Goal: Task Accomplishment & Management: Complete application form

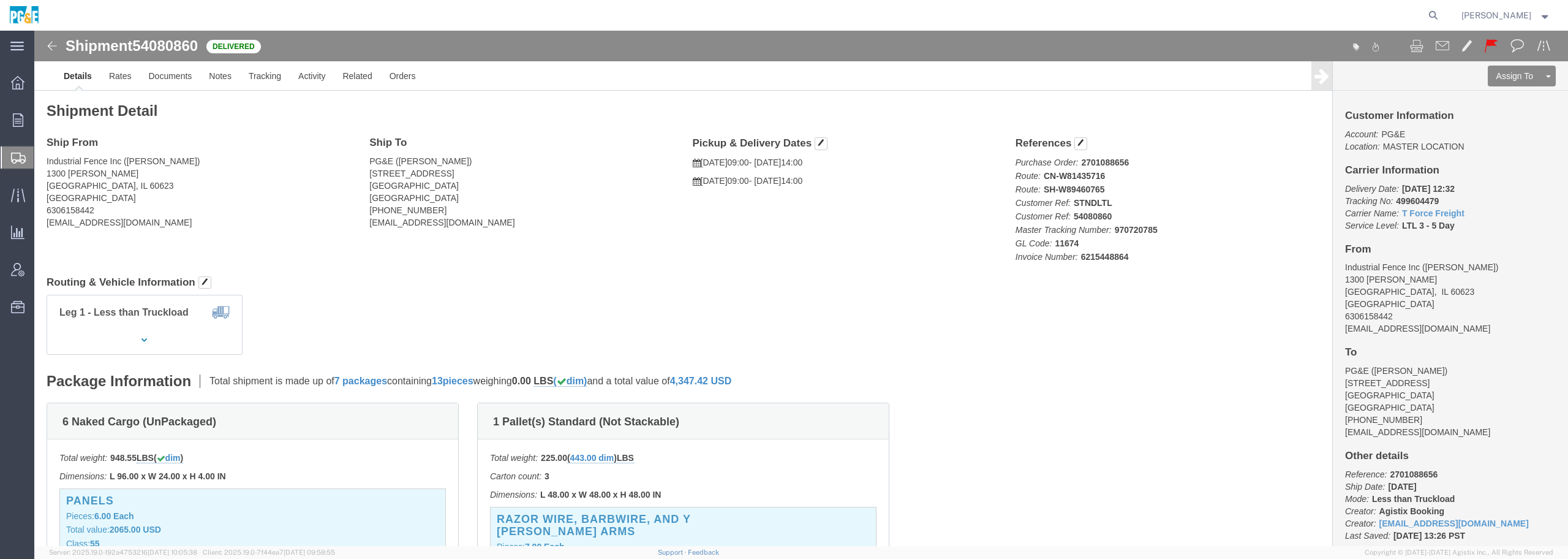
click div "Leg 1 - Less than Truckload Container No.: 00256061"
click at [0, 0] on span "Create Shipment" at bounding box center [0, 0] width 0 height 0
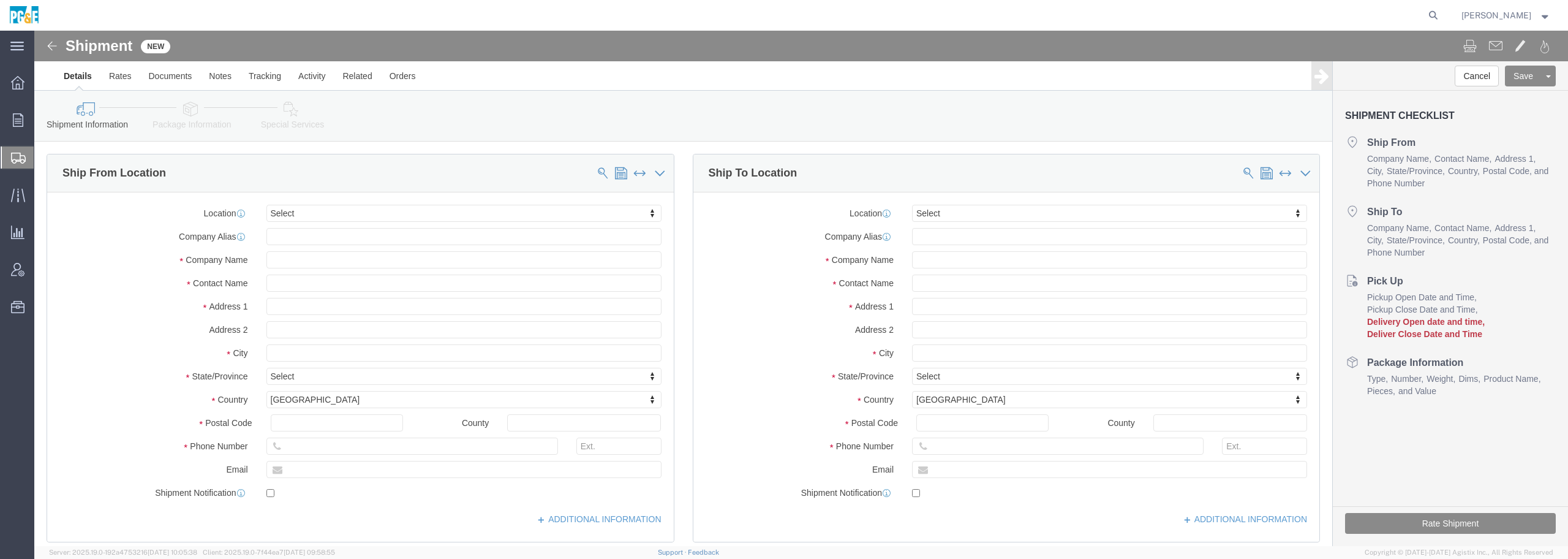
select select
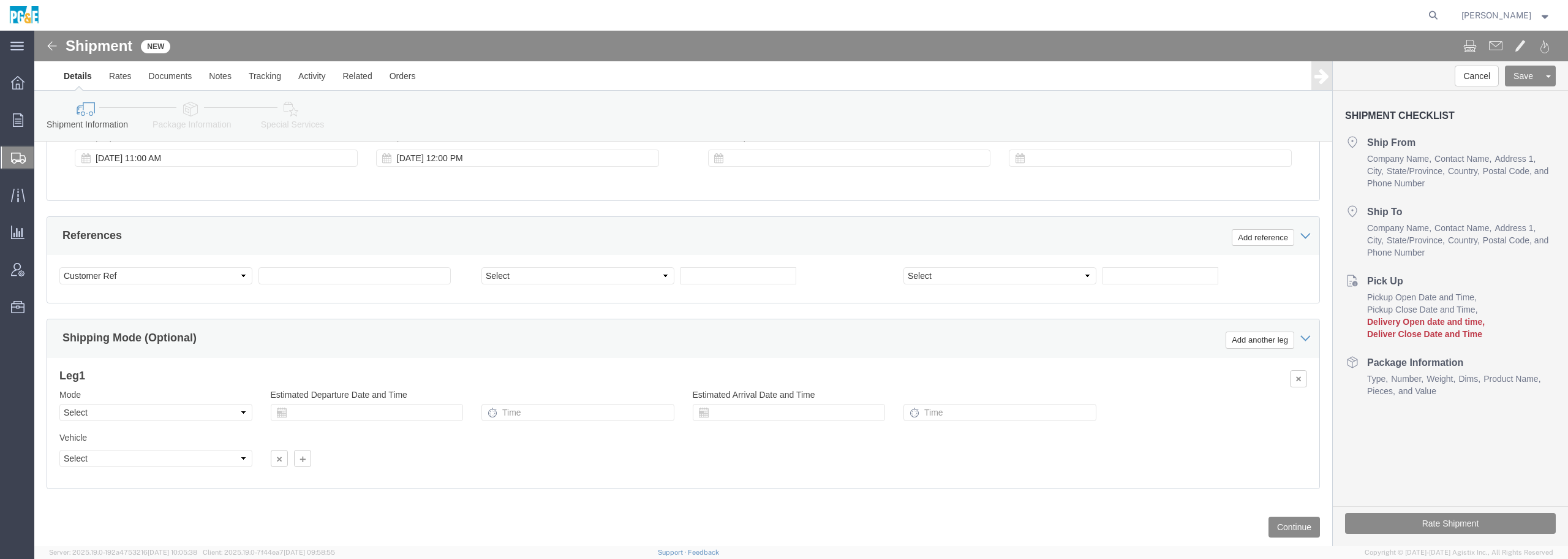
scroll to position [776, 0]
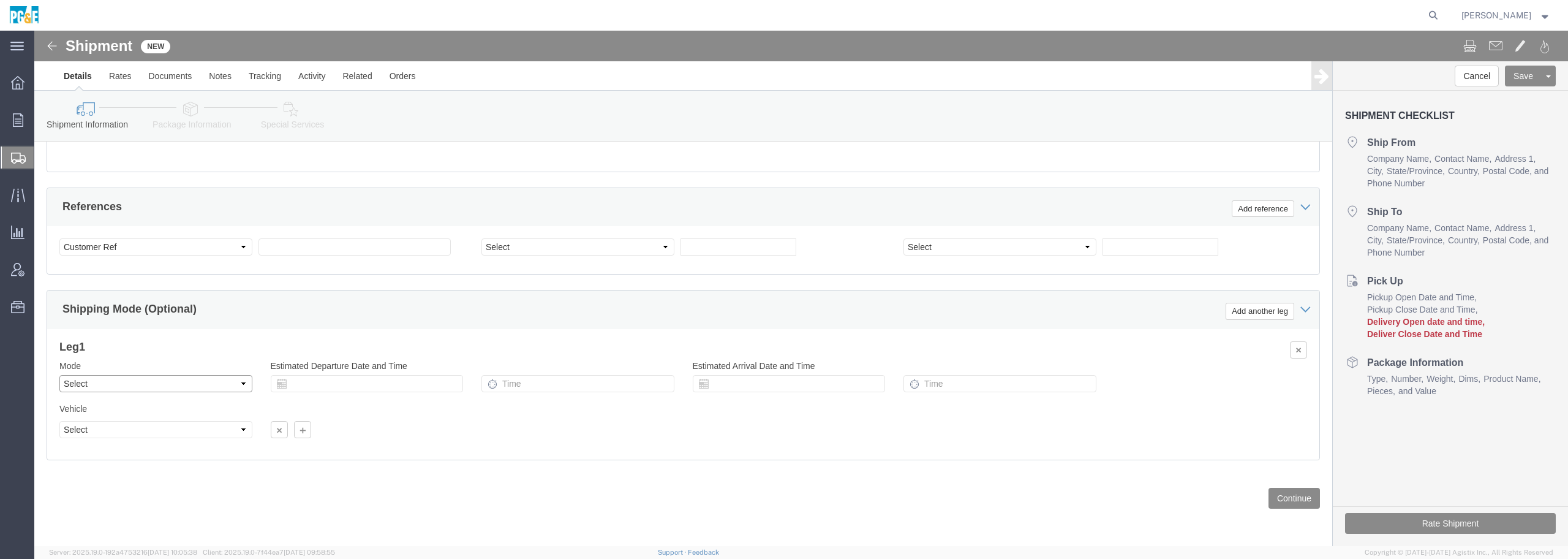
click select "Select Air Less than Truckload Multi-Leg Ocean Freight Rail Small Parcel Truckl…"
select select "TL"
click select "Select Air Less than Truckload Multi-Leg Ocean Freight Rail Small Parcel Truckl…"
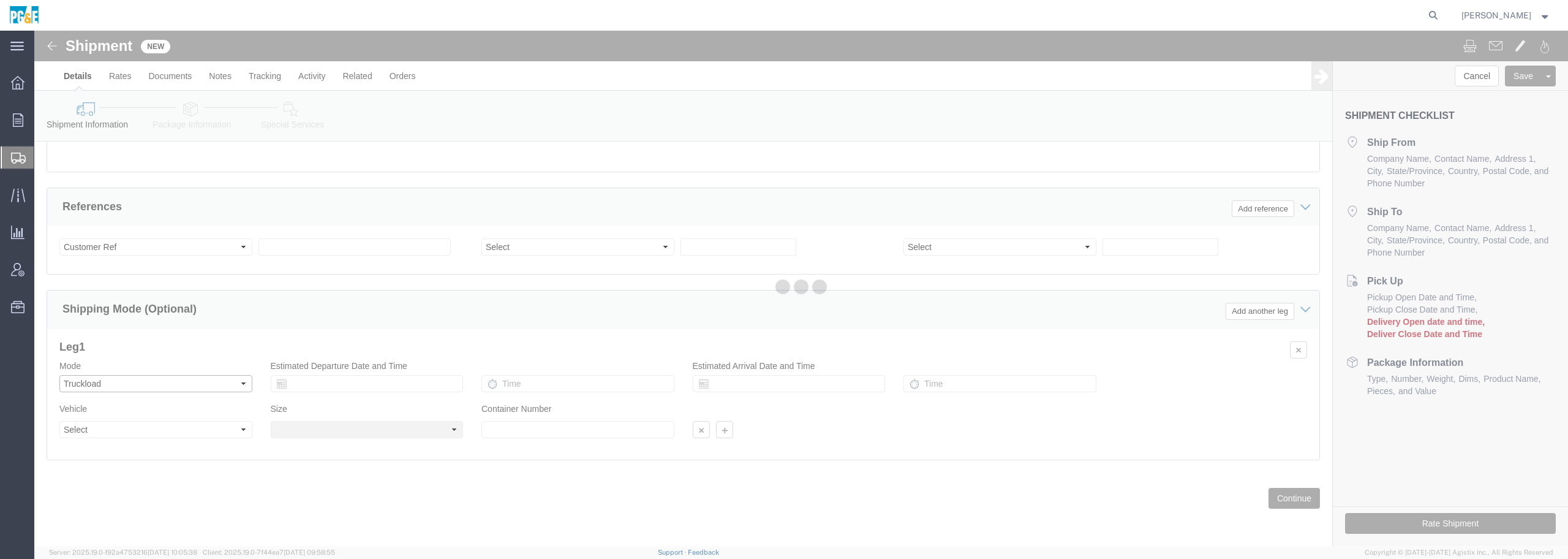
select select
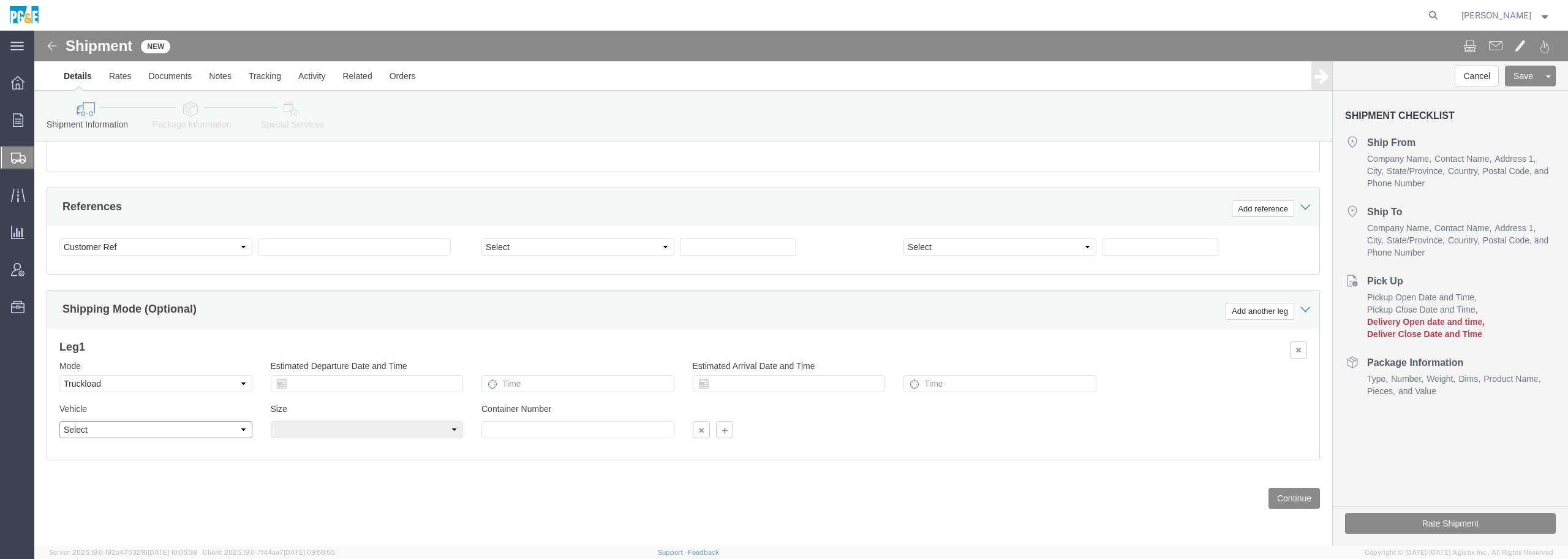
click select "Select 1-Ton (PSS) 10 Wheel 10 Yard Dump Truck 20 Yard Dump Truck Bobtail Botto…"
select select "STDV"
click select "Select 1-Ton (PSS) 10 Wheel 10 Yard Dump Truck 20 Yard Dump Truck Bobtail Botto…"
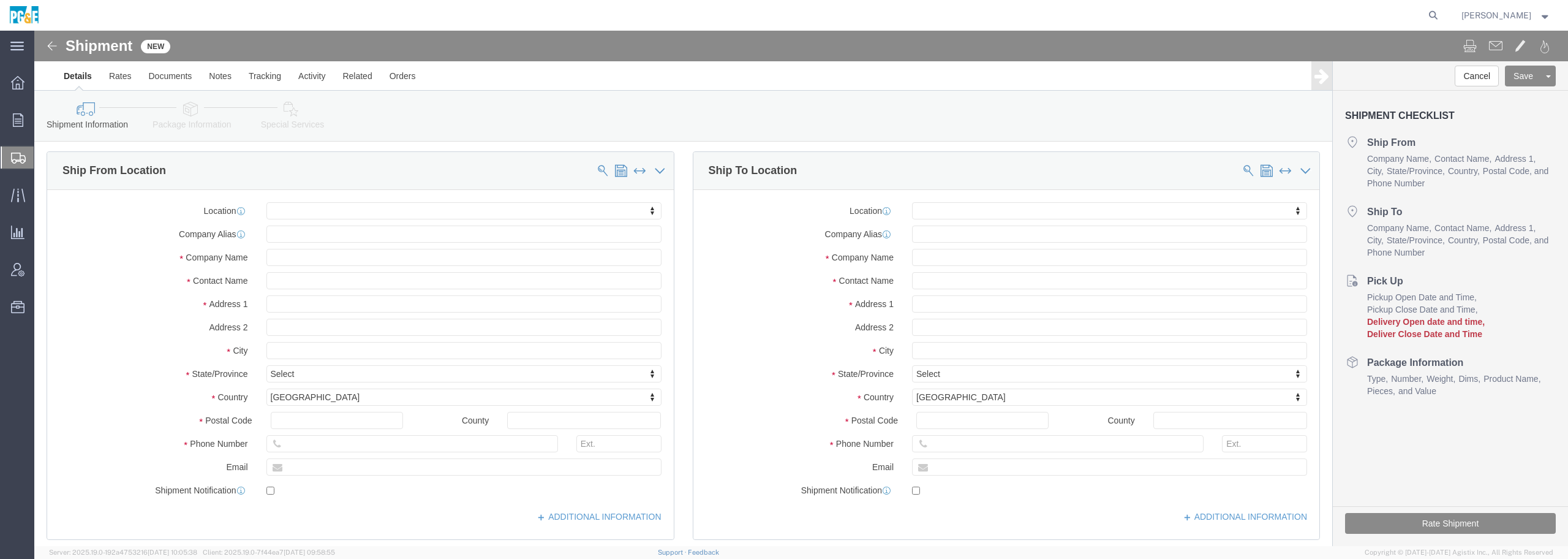
scroll to position [0, 0]
click icon
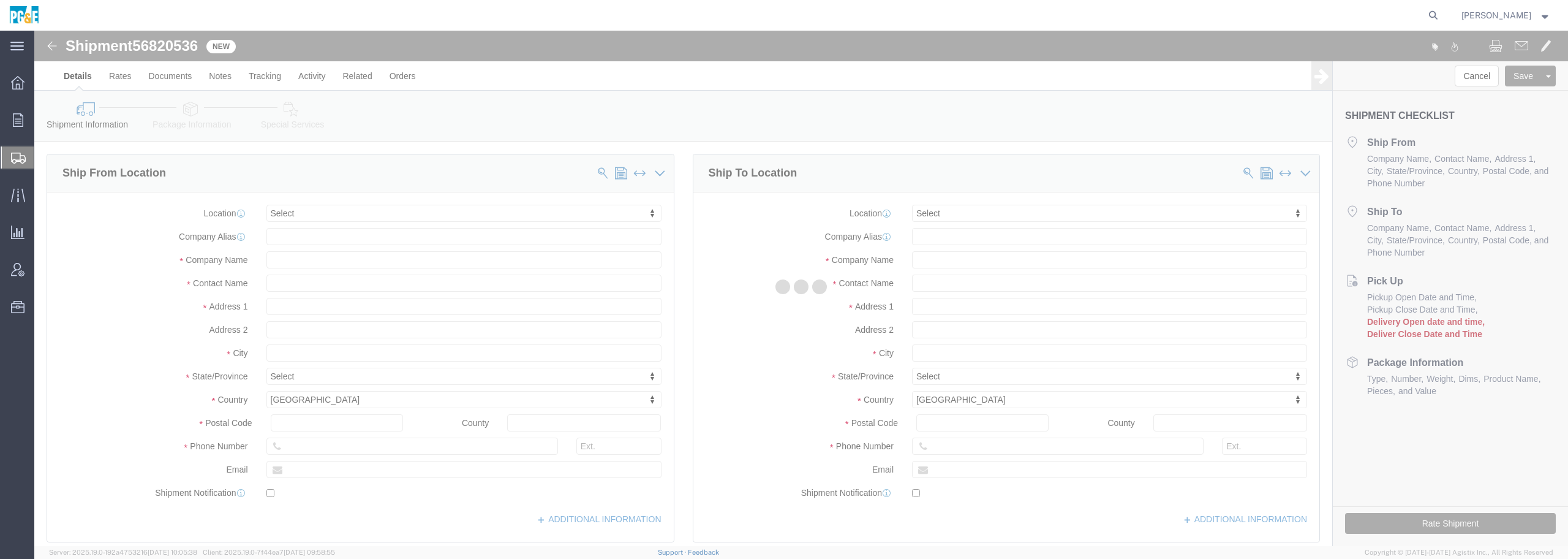
select select
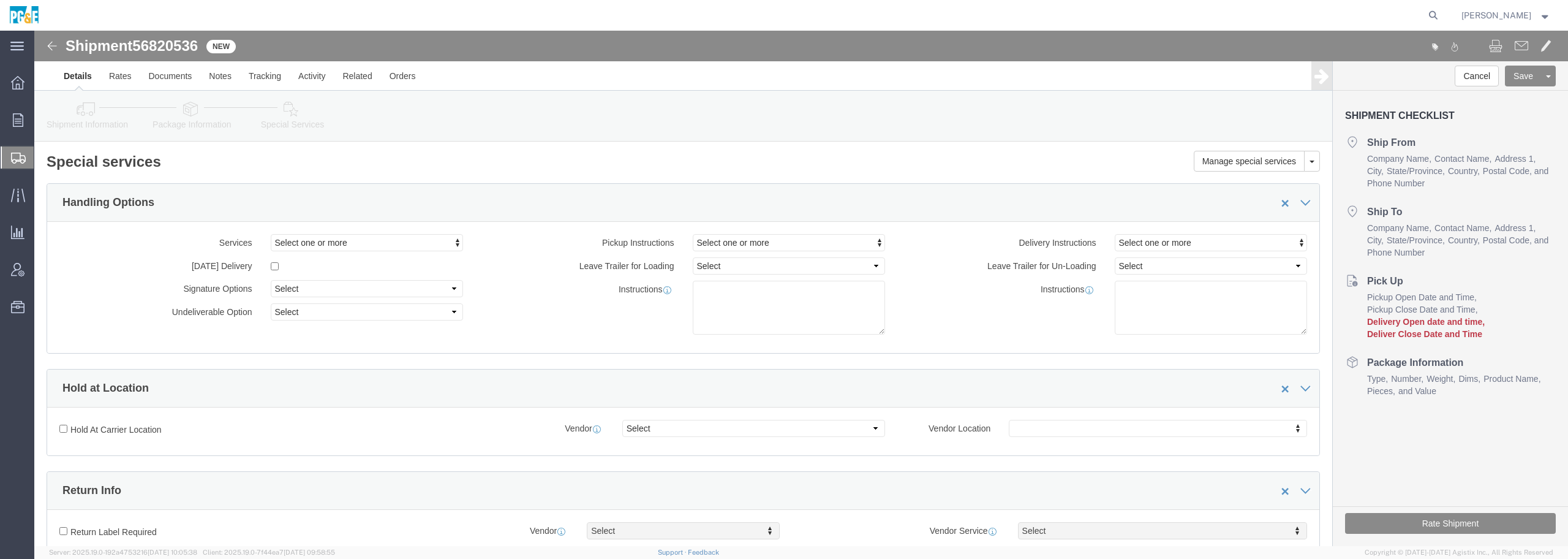
click icon
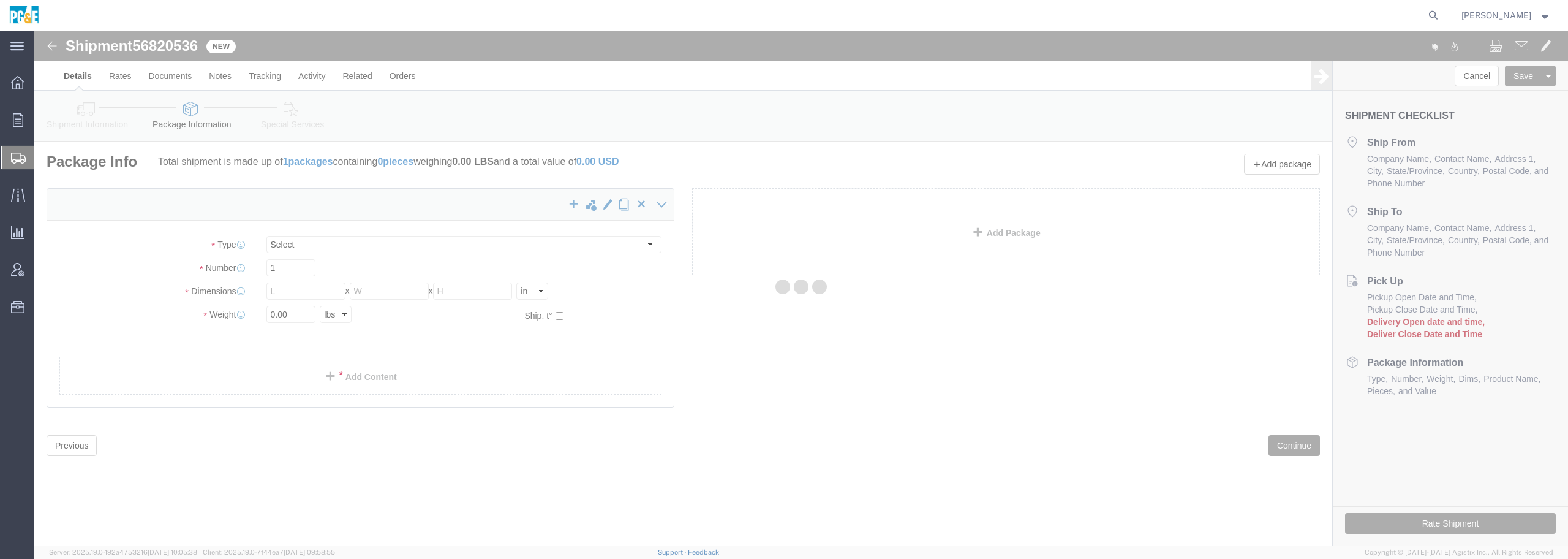
select select "CBOX"
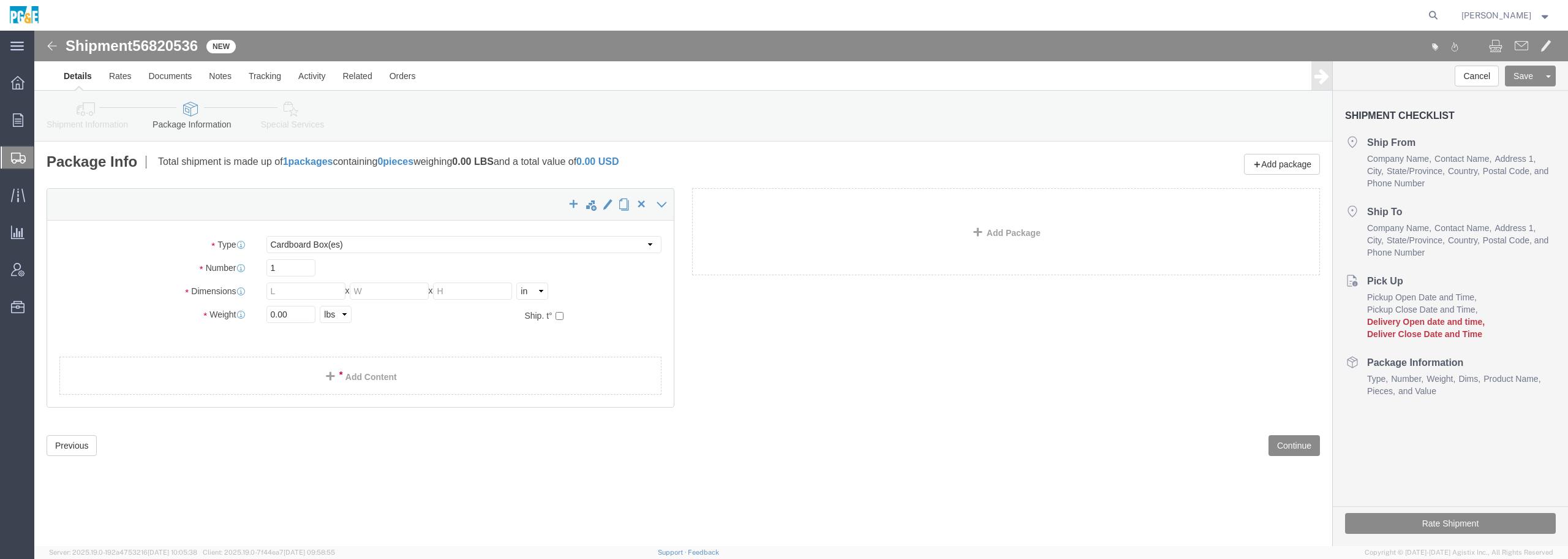
click icon
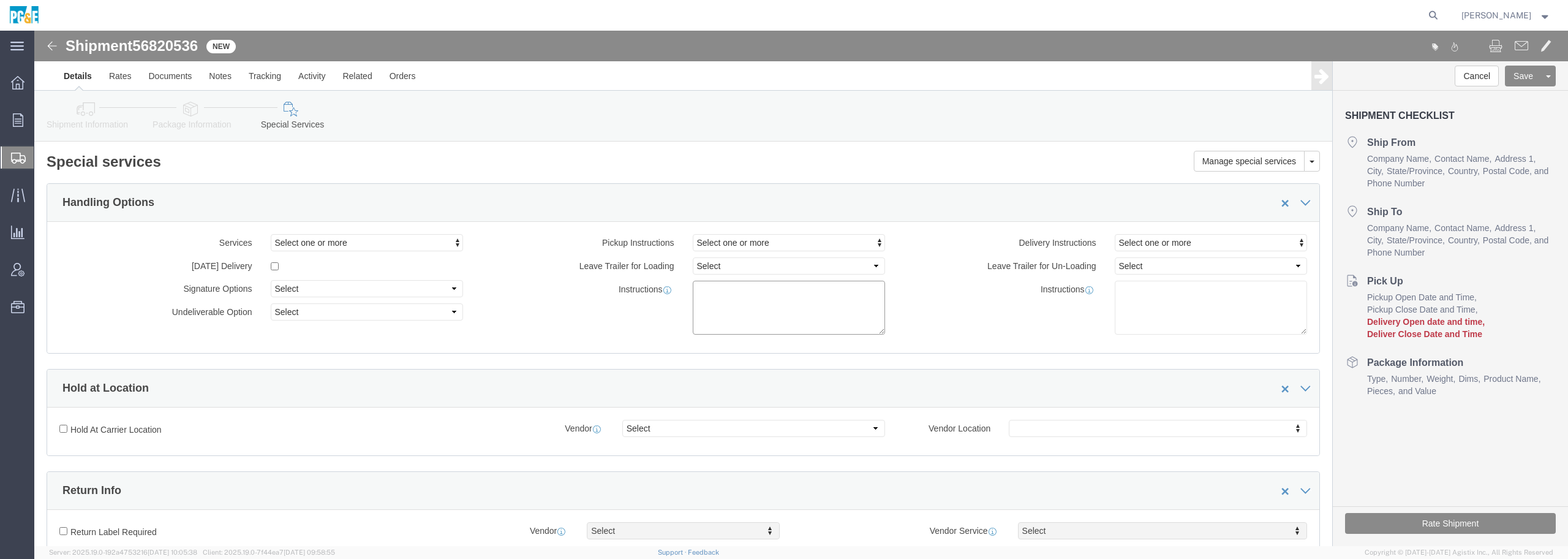
click textarea
click textarea "CONDOLODATION SERVICE REQUESTED"
drag, startPoint x: 736, startPoint y: 259, endPoint x: 652, endPoint y: 258, distance: 84.0
click div "CONDOLODATION SERVICE REQUESTED"
click textarea "CONDOLODATION SERVICE REQUESTED"
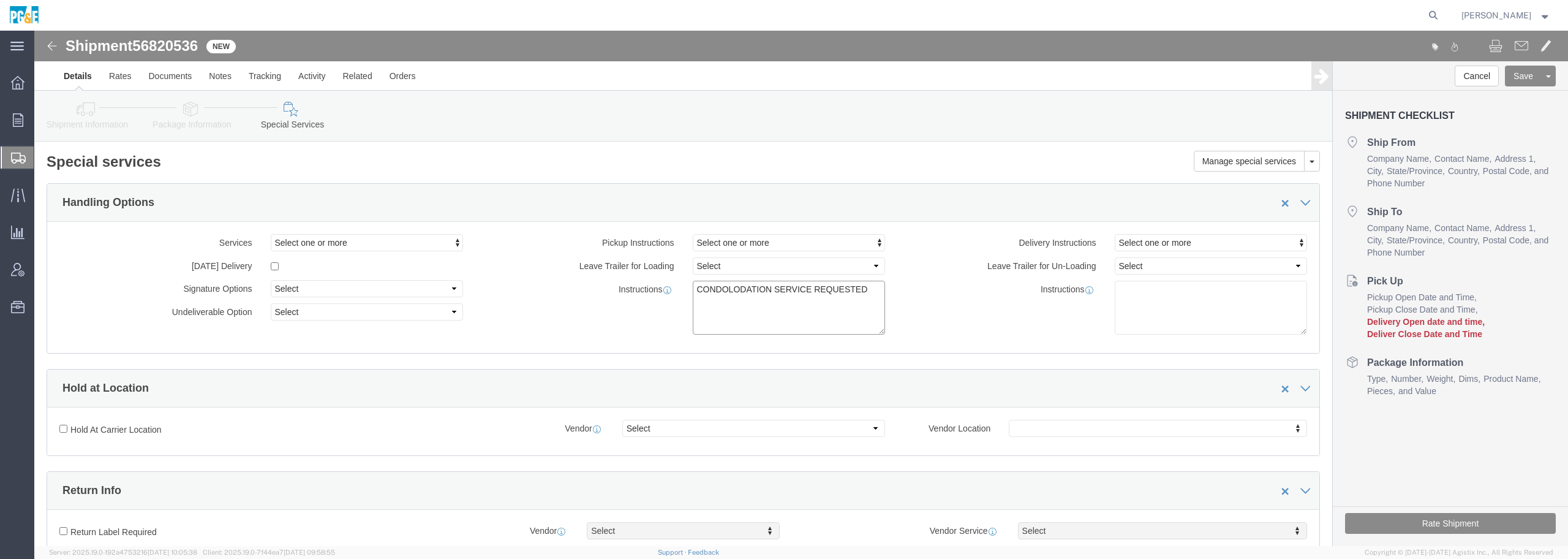
click textarea "CONDOLODATION SERVICE REQUESTED"
drag, startPoint x: 697, startPoint y: 260, endPoint x: 680, endPoint y: 262, distance: 17.1
click textarea "CONDOLODATION SERVICE REQUESTED"
click textarea "CONSOLIDATION SERVICE REQUESTED"
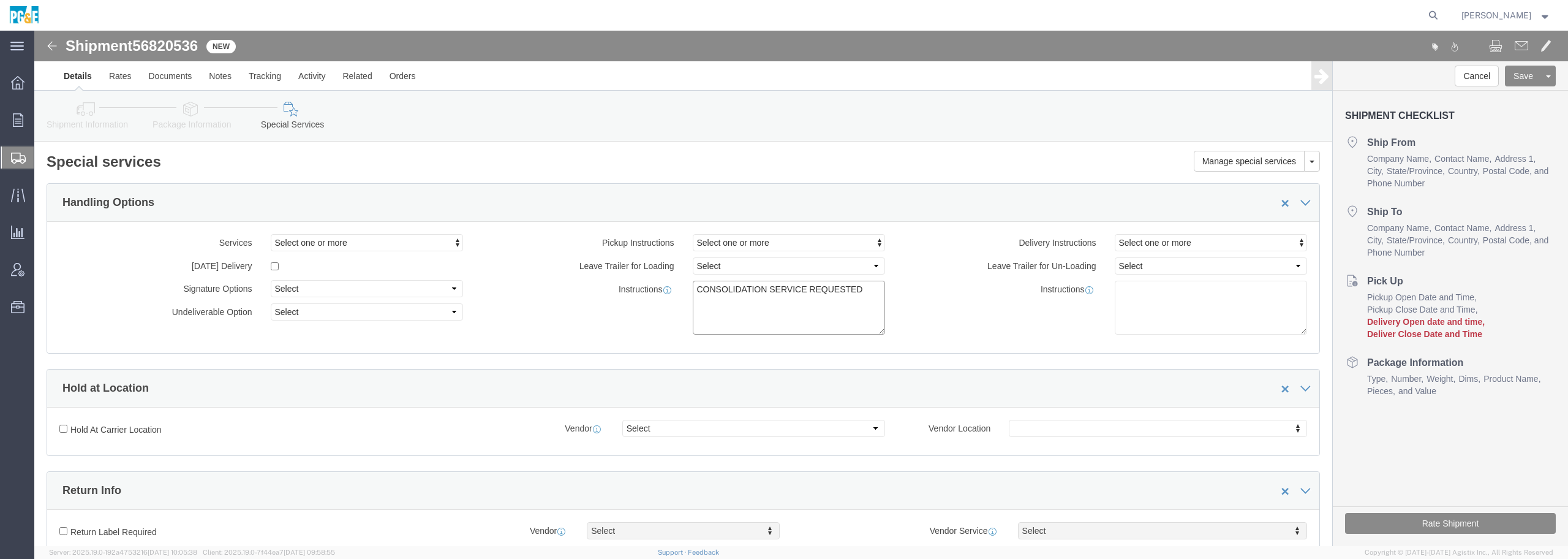
click textarea "CONSOLIDATION SERVICE REQUESTED"
paste textarea "consolidation service requested"
drag, startPoint x: 797, startPoint y: 271, endPoint x: 644, endPoint y: 281, distance: 153.3
click div "Instructions CONSOLIDATION SERVICE REQUESTED consolidation service requested"
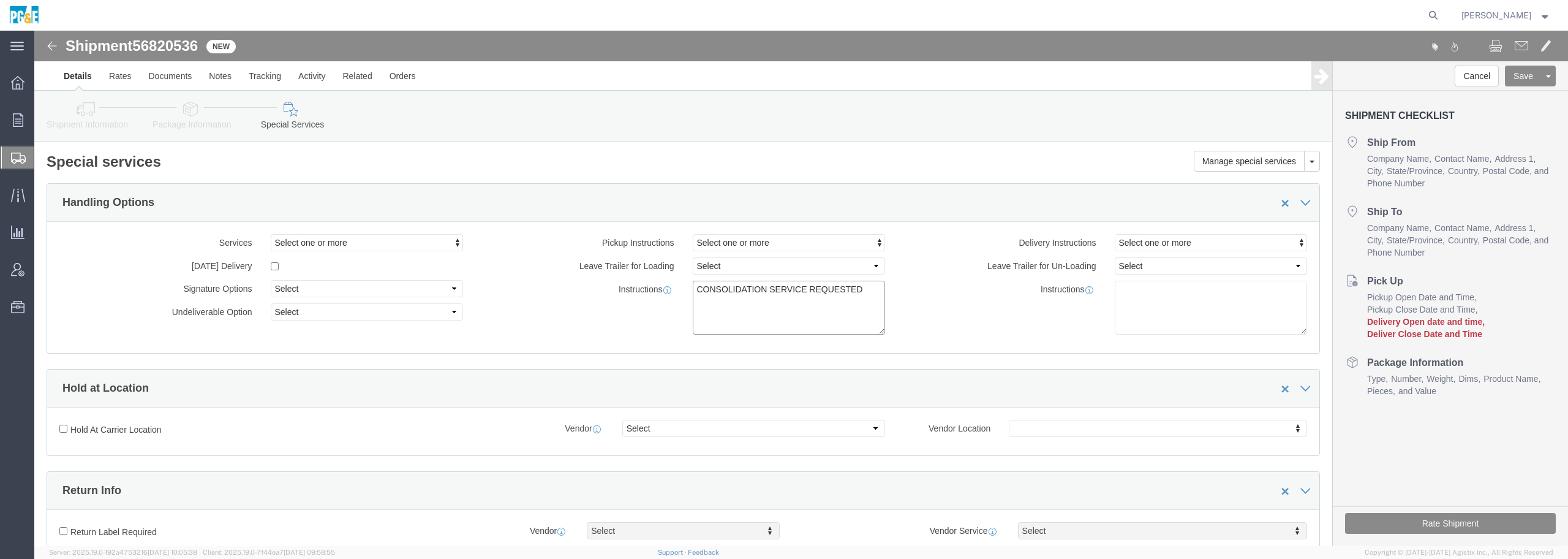
click textarea "CONSOLIDATION SERVICE REQUESTED"
type textarea "CONSOLIDATION SERVICE REQUESTED"
